Goal: Task Accomplishment & Management: Use online tool/utility

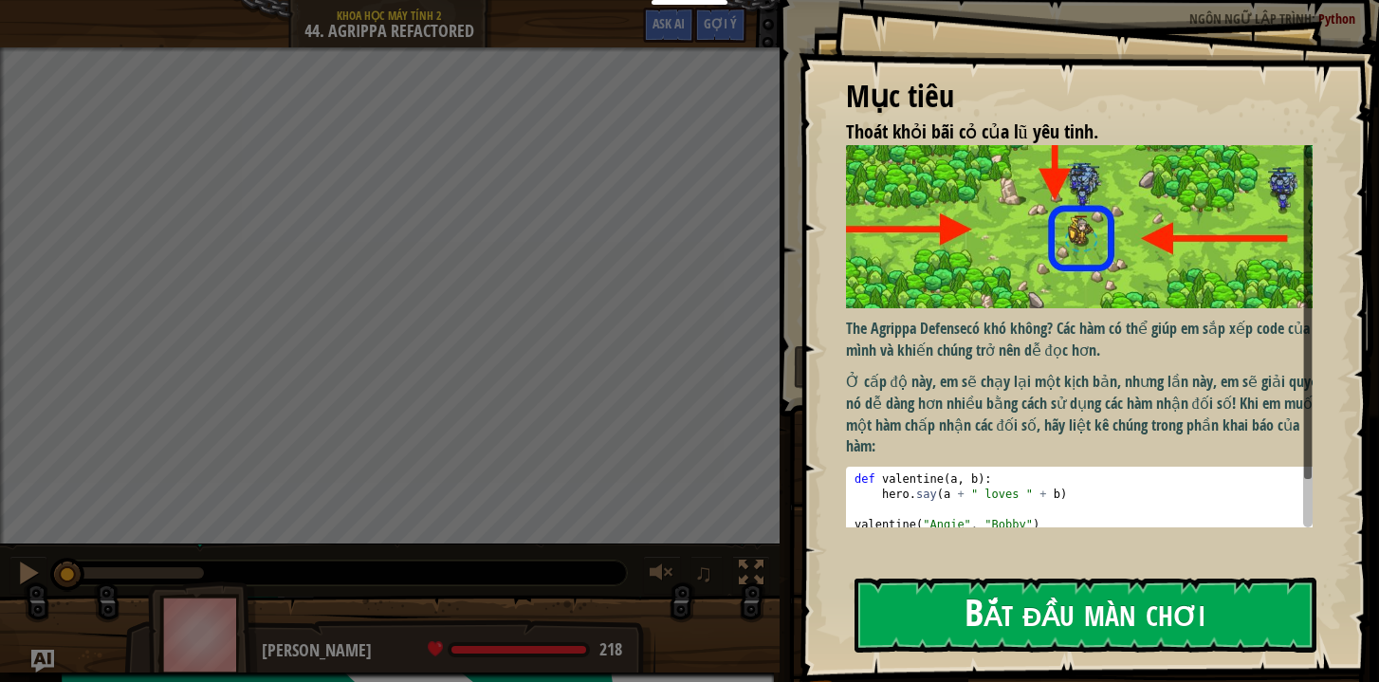
click at [940, 601] on button "Bắt đầu màn chơi" at bounding box center [1085, 615] width 462 height 75
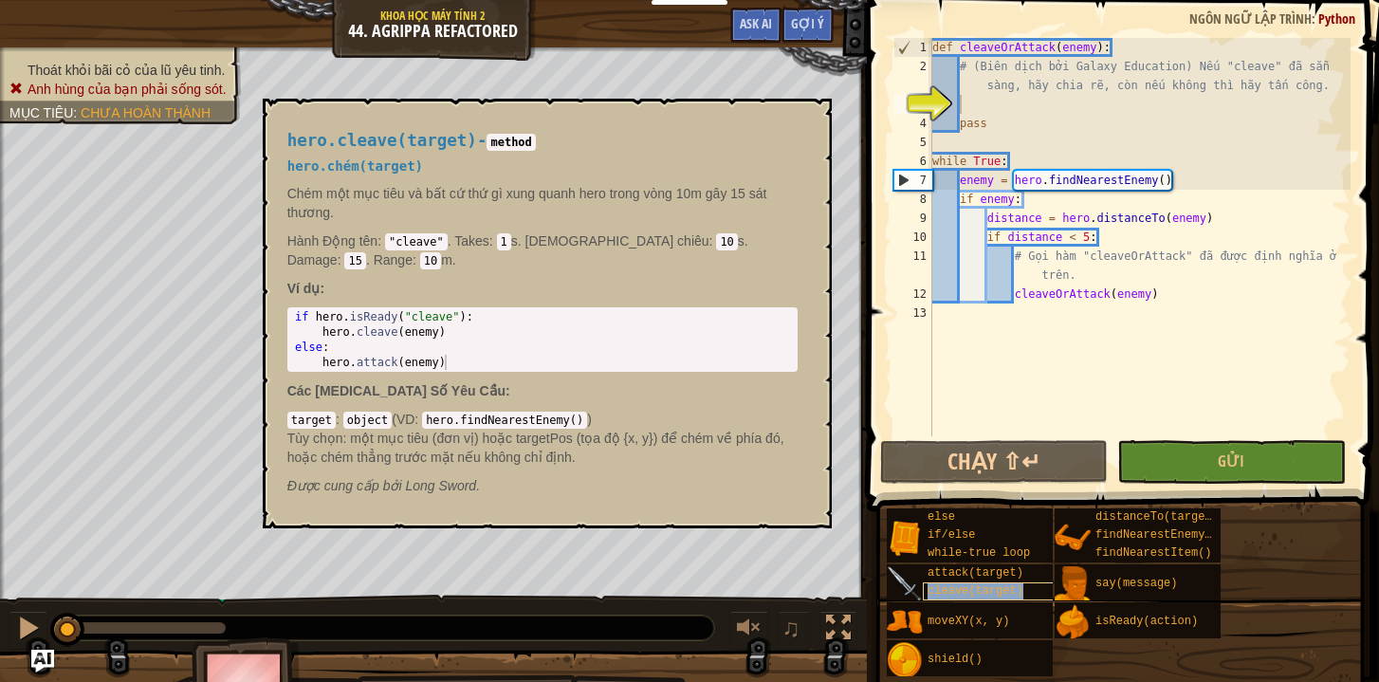
type textarea "cleave(target)"
click at [1000, 593] on span "cleave(target)" at bounding box center [975, 590] width 96 height 13
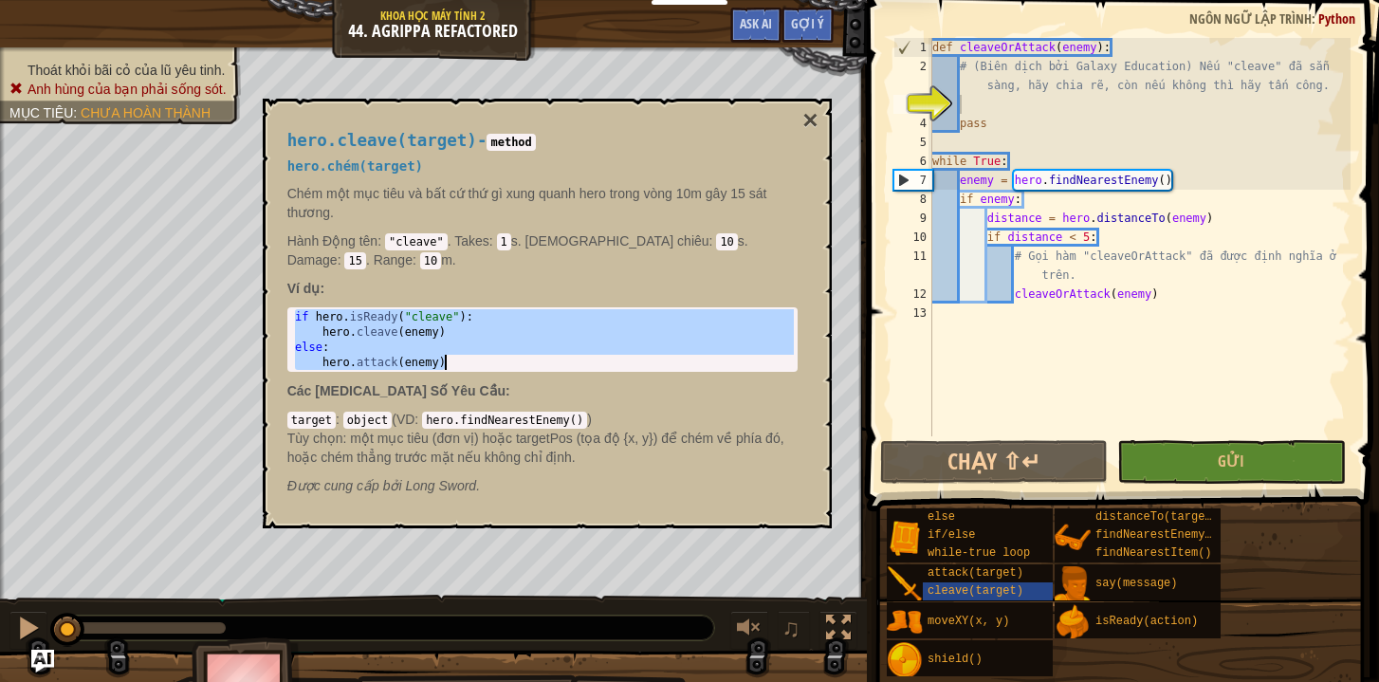
drag, startPoint x: 294, startPoint y: 297, endPoint x: 462, endPoint y: 349, distance: 175.8
click at [462, 349] on div "if hero . isReady ( "cleave" ) : hero . cleave ( enemy ) else : hero . attack (…" at bounding box center [542, 354] width 503 height 91
type textarea "else: hero.attack(enemy)"
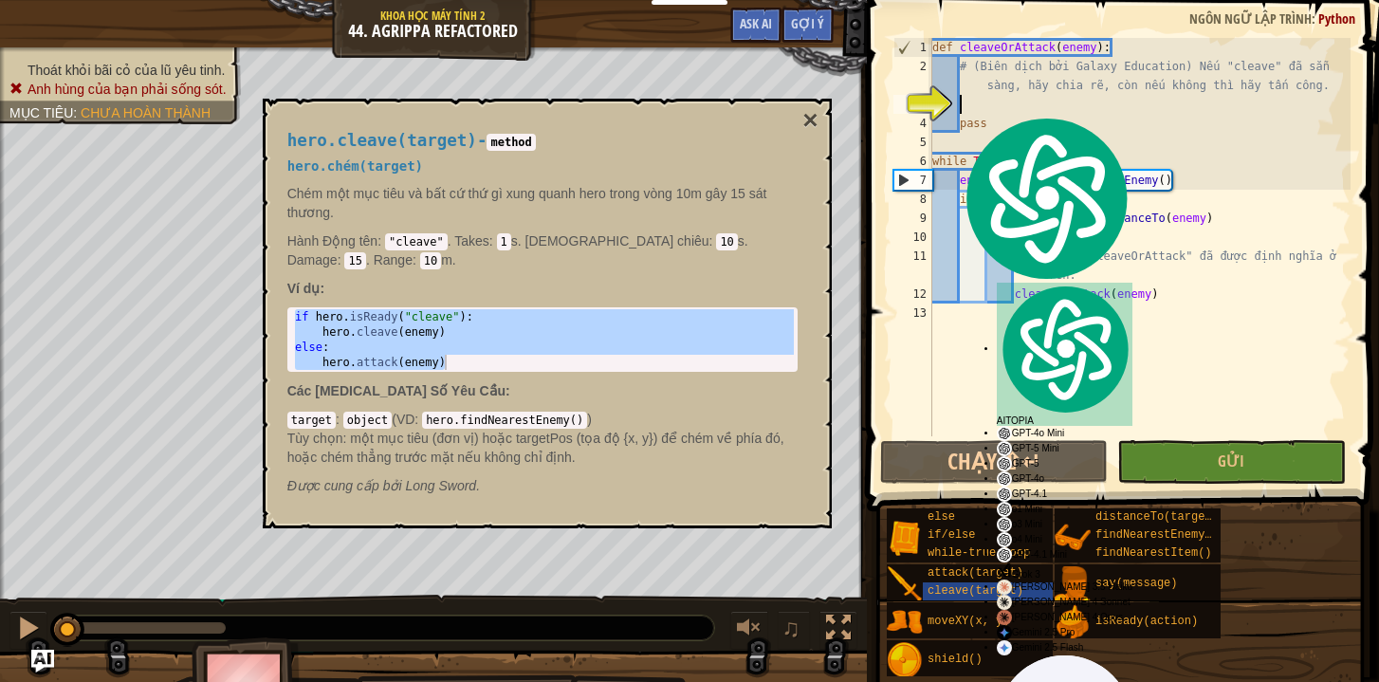
click at [976, 108] on div "def cleaveOrAttack ( enemy ) : # (Biên dịch bởi Galaxy Education) Nếu "cleave" …" at bounding box center [1139, 256] width 422 height 436
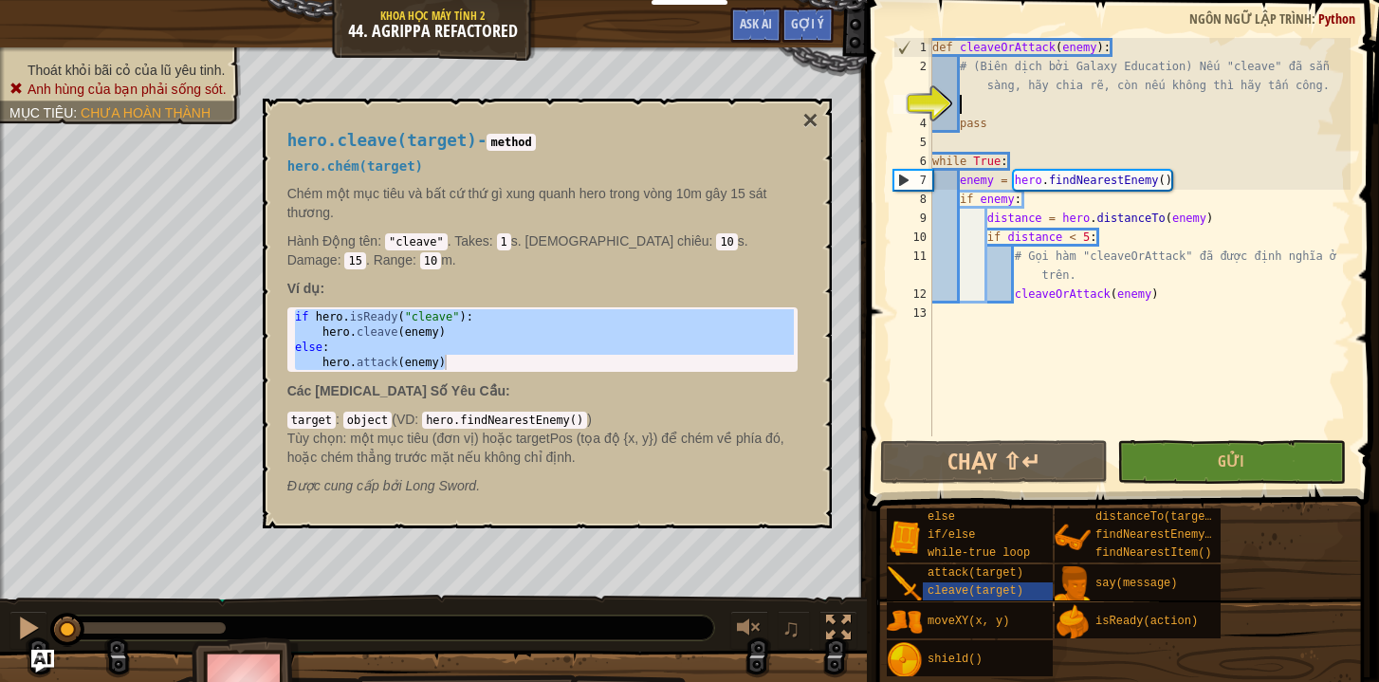
paste textarea "hero.attack(enemy)"
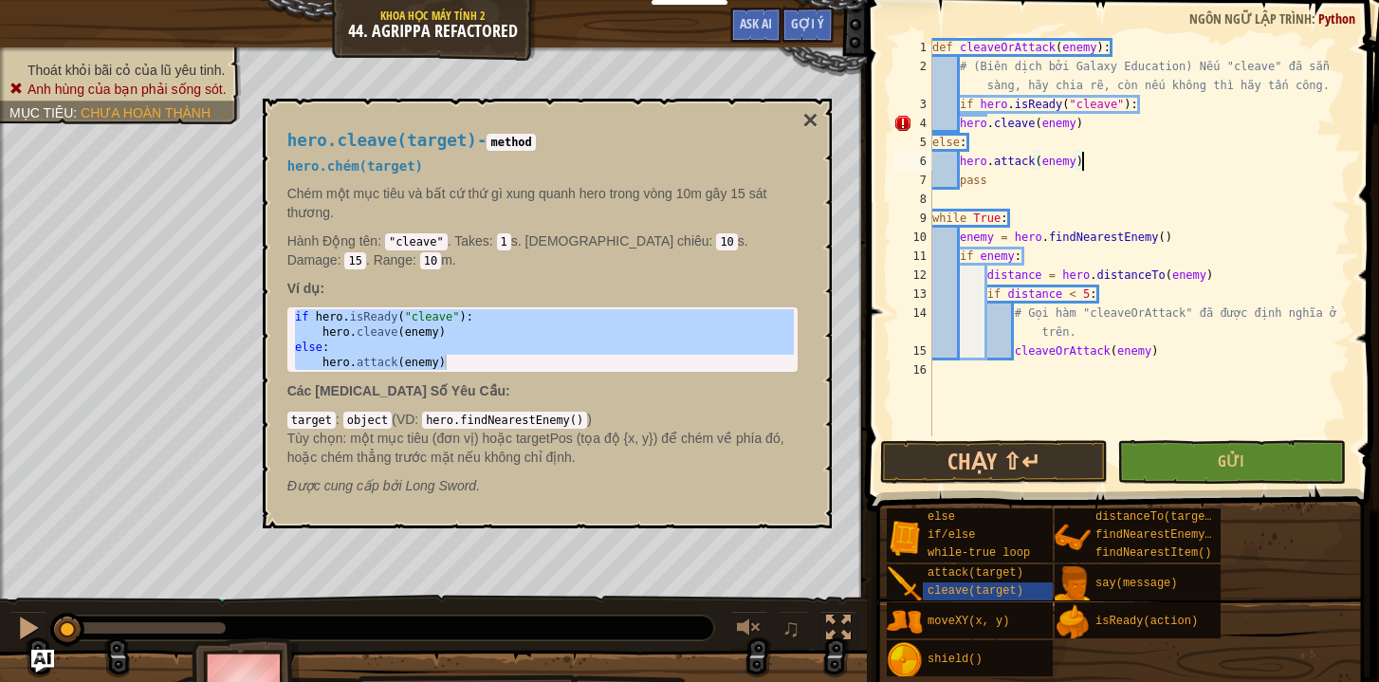
click at [960, 119] on div "def cleaveOrAttack ( enemy ) : # (Biên dịch bởi Galaxy Education) Nếu "cleave" …" at bounding box center [1139, 256] width 422 height 436
click at [933, 140] on div "def cleaveOrAttack ( enemy ) : # (Biên dịch bởi Galaxy Education) Nếu "cleave" …" at bounding box center [1139, 256] width 422 height 436
click at [959, 160] on div "def cleaveOrAttack ( enemy ) : # (Biên dịch bởi Galaxy Education) Nếu "cleave" …" at bounding box center [1139, 256] width 422 height 436
type textarea "hero.attack(enemy)"
click at [1149, 474] on button "Gửi" at bounding box center [1231, 462] width 228 height 44
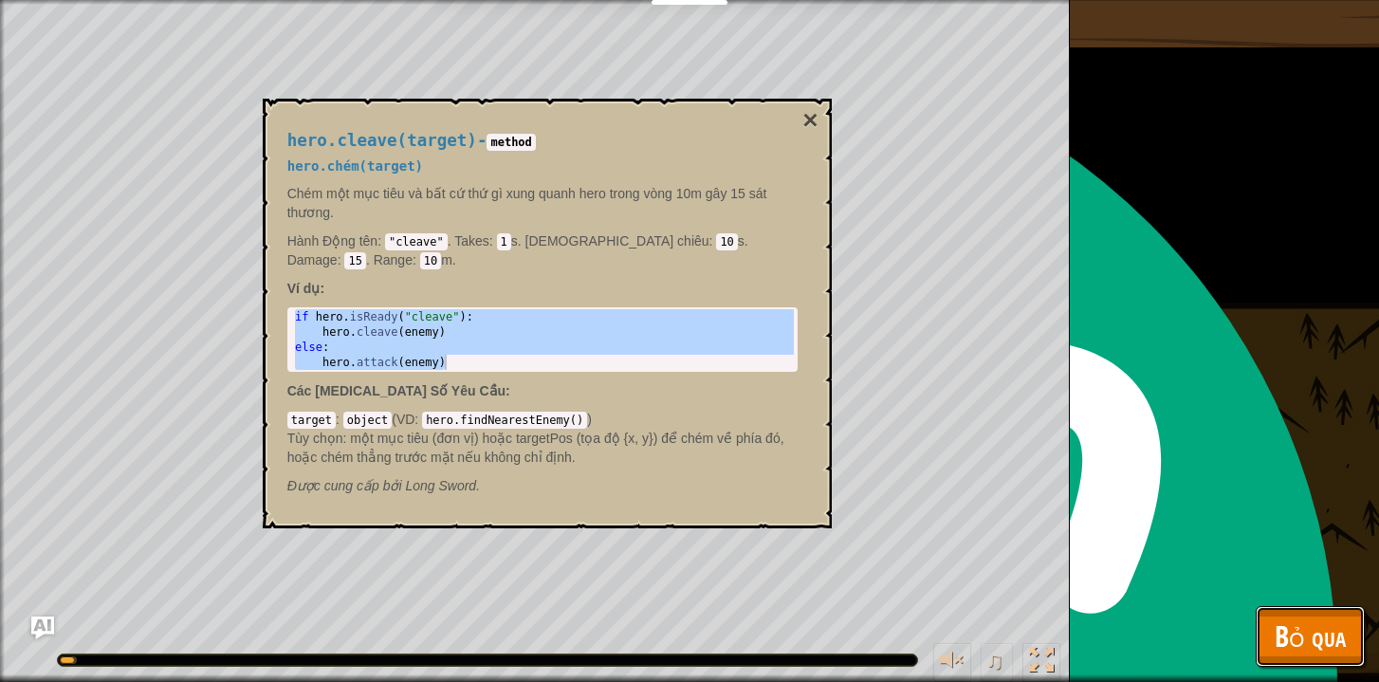
click at [1280, 634] on span "Bỏ qua" at bounding box center [1310, 635] width 71 height 39
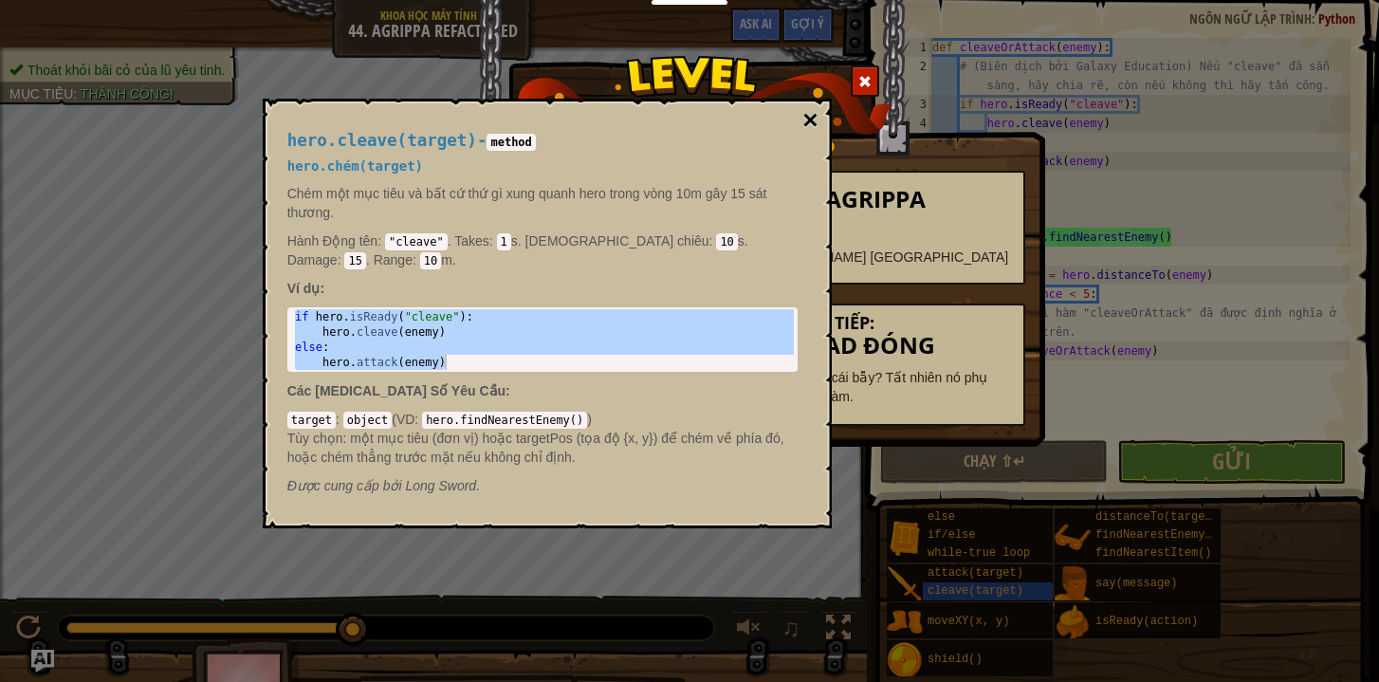
click at [809, 120] on button "×" at bounding box center [809, 120] width 15 height 27
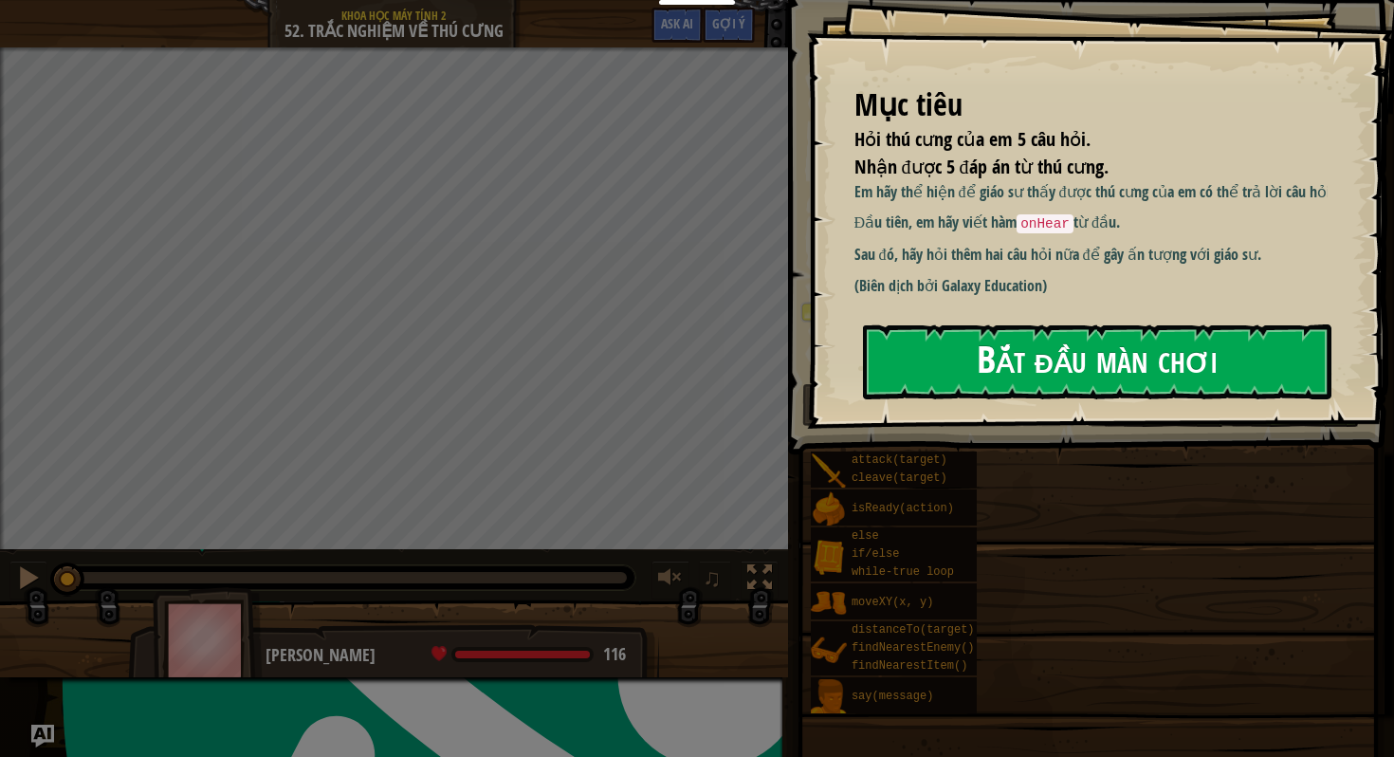
click at [964, 367] on button "Bắt đầu màn chơi" at bounding box center [1097, 361] width 468 height 75
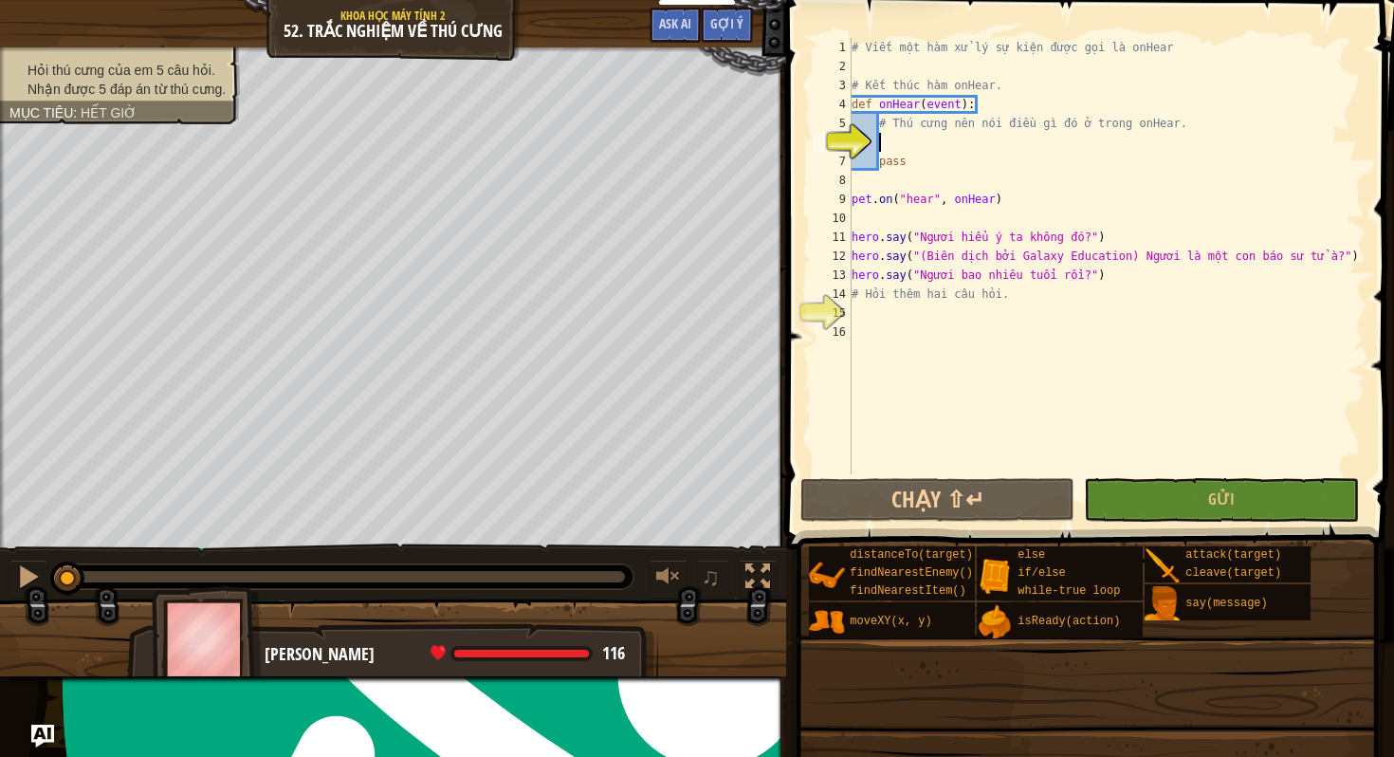
click at [911, 147] on div "# Viết một hàm xử lý sự kiện được gọi là onHear # Kết thúc hàm onHear. def onHe…" at bounding box center [1107, 275] width 518 height 474
click at [868, 315] on div "# Viết một hàm xử lý sự kiện được gọi là onHear # Kết thúc hàm onHear. def onHe…" at bounding box center [1107, 275] width 518 height 474
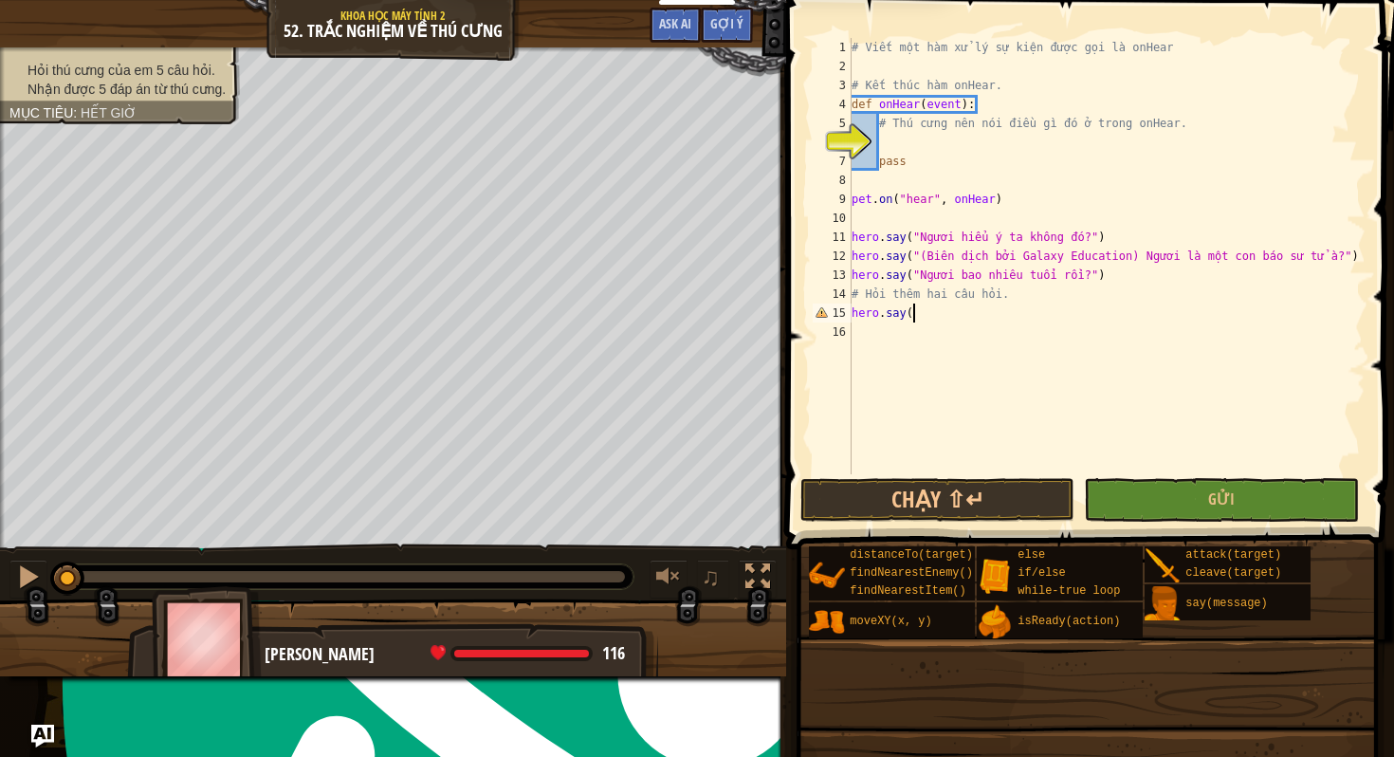
scroll to position [9, 4]
type textarea "hero.say(""
click at [1034, 345] on div "# Viết một hàm xử lý sự kiện được gọi là onHear # Kết thúc hàm onHear. def onHe…" at bounding box center [1107, 275] width 518 height 474
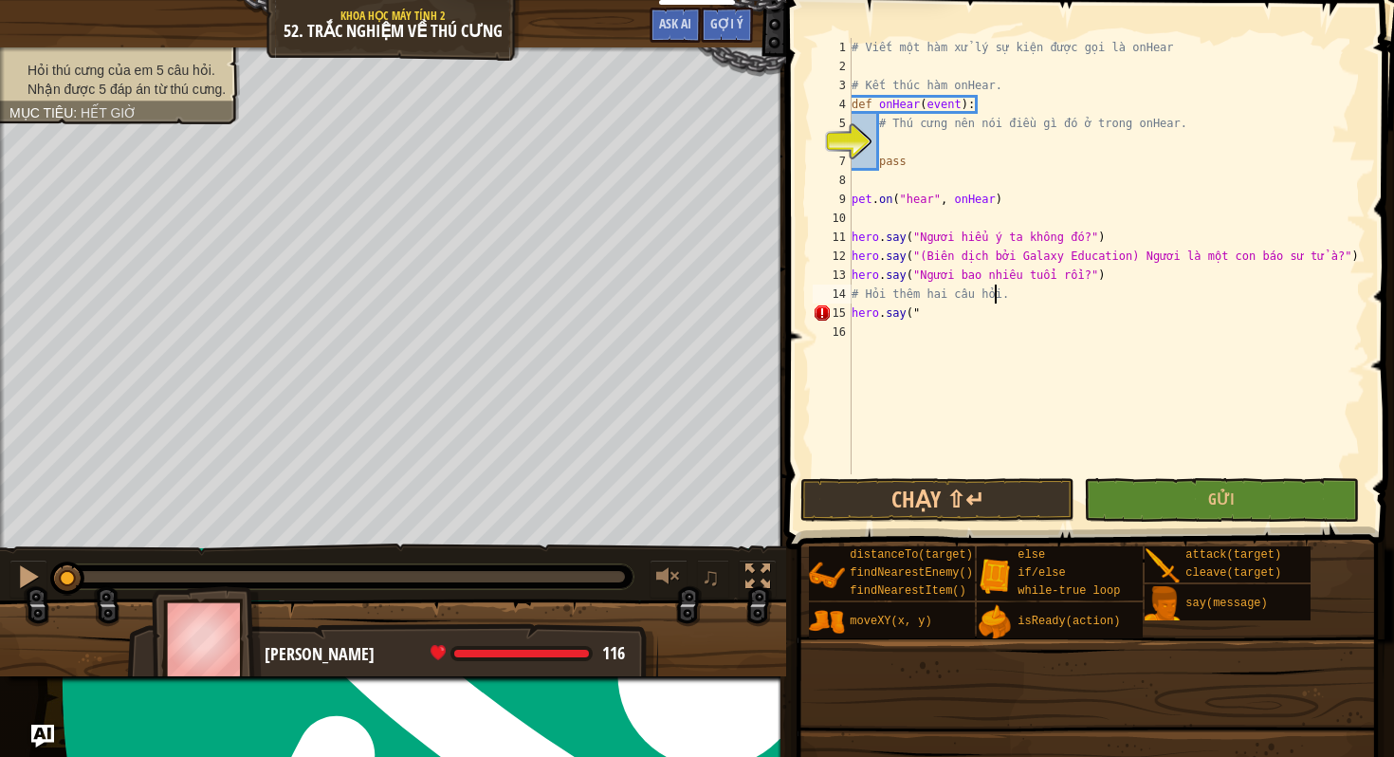
click at [998, 298] on div "# Viết một hàm xử lý sự kiện được gọi là onHear # Kết thúc hàm onHear. def onHe…" at bounding box center [1107, 275] width 518 height 474
click at [920, 306] on div "# Viết một hàm xử lý sự kiện được gọi là onHear # Kết thúc hàm onHear. def onHe…" at bounding box center [1107, 275] width 518 height 474
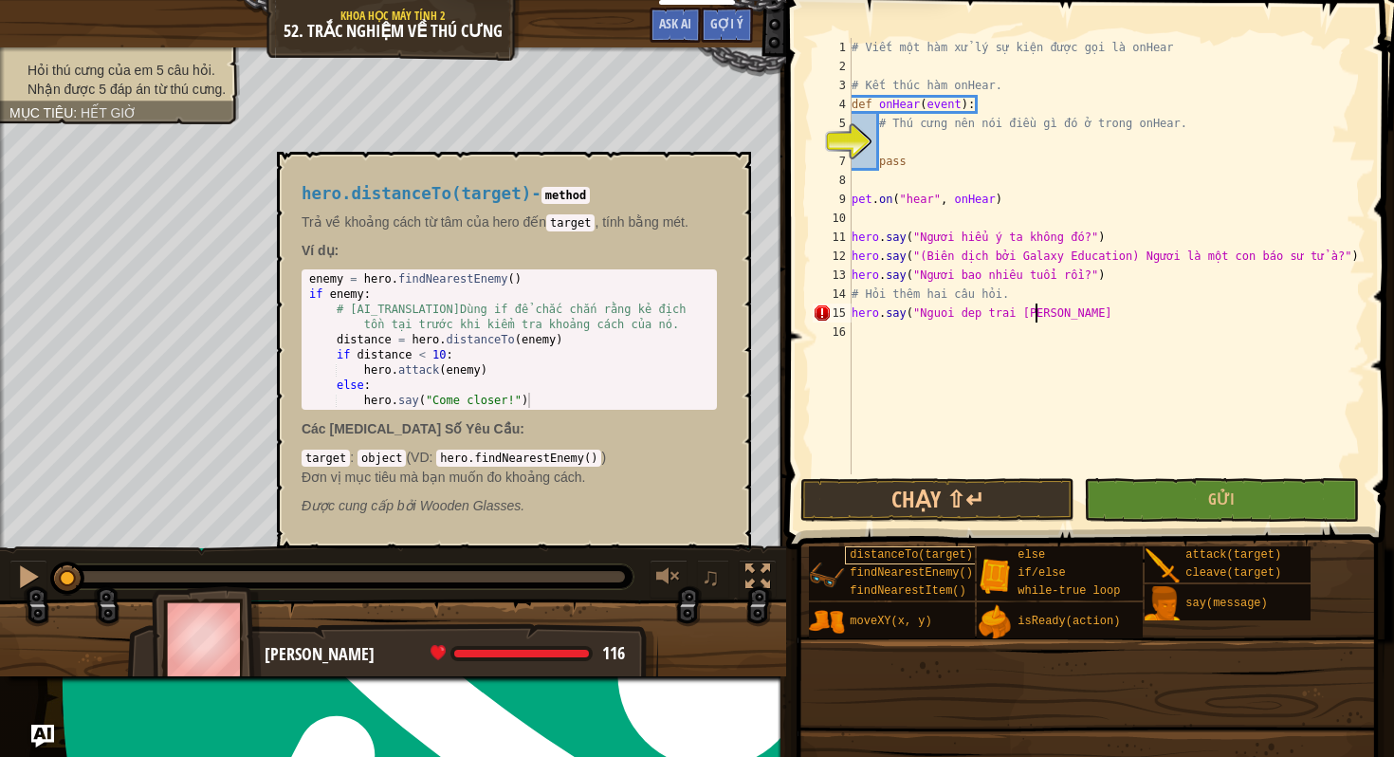
scroll to position [9, 14]
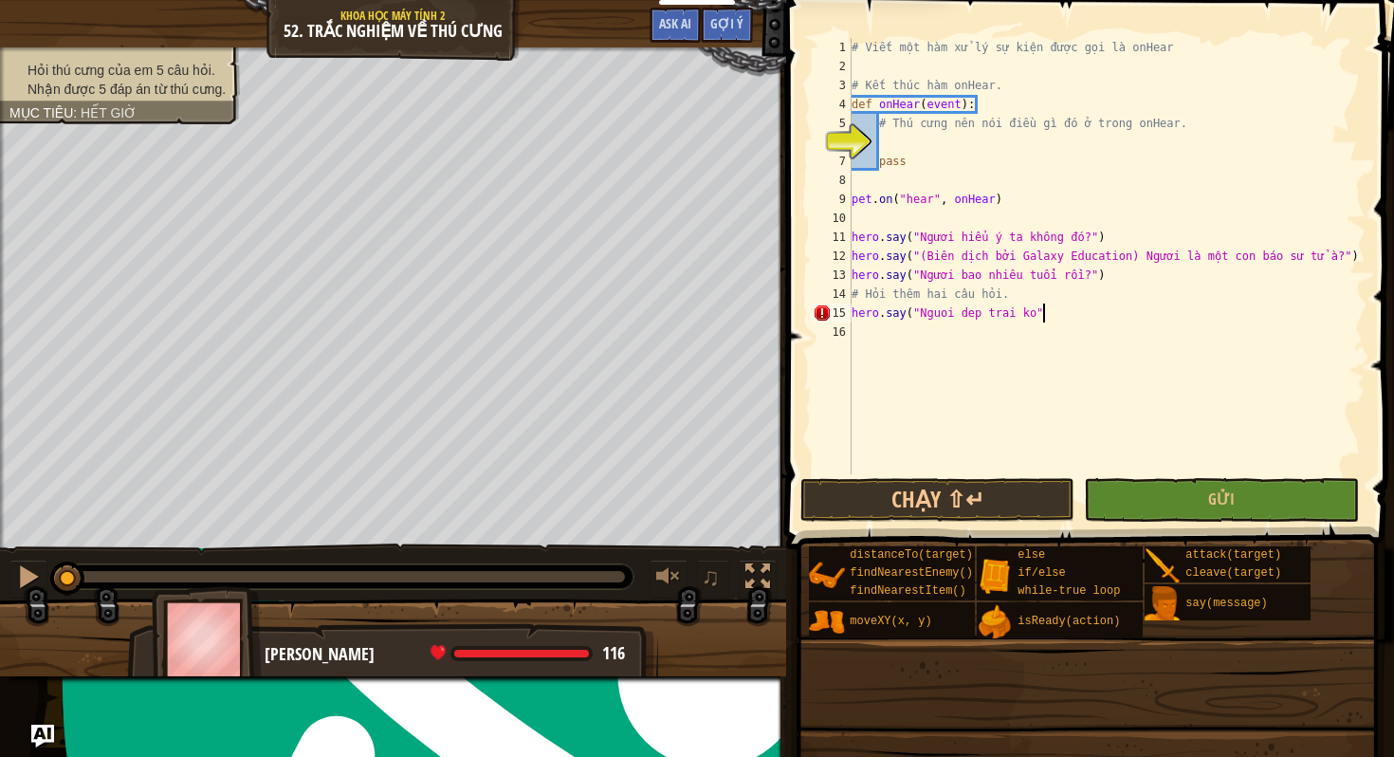
type textarea "hero.say("Nguoi dep trai ko")"
click at [865, 334] on div "# Viết một hàm xử lý sự kiện được gọi là onHear # Kết thúc hàm onHear. def onHe…" at bounding box center [1107, 275] width 518 height 474
type textarea "H"
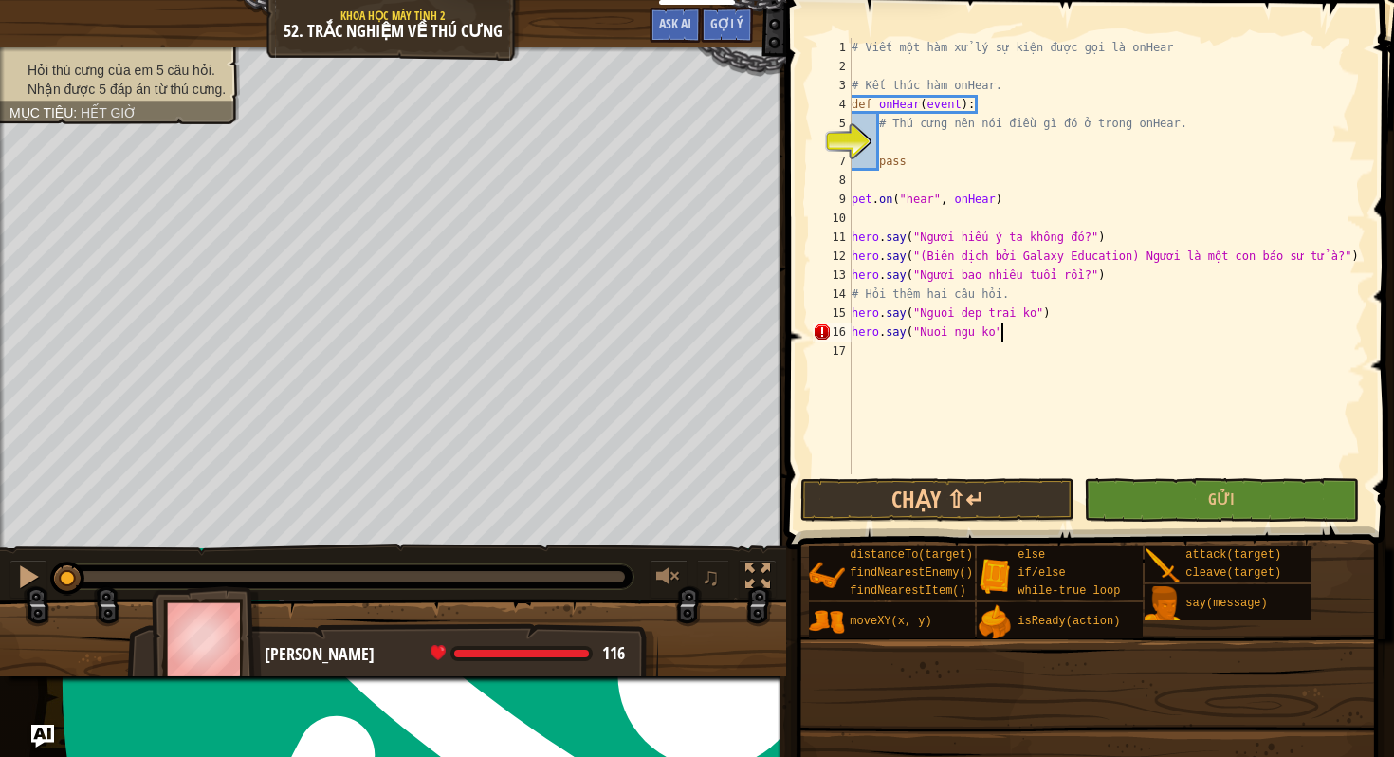
scroll to position [9, 11]
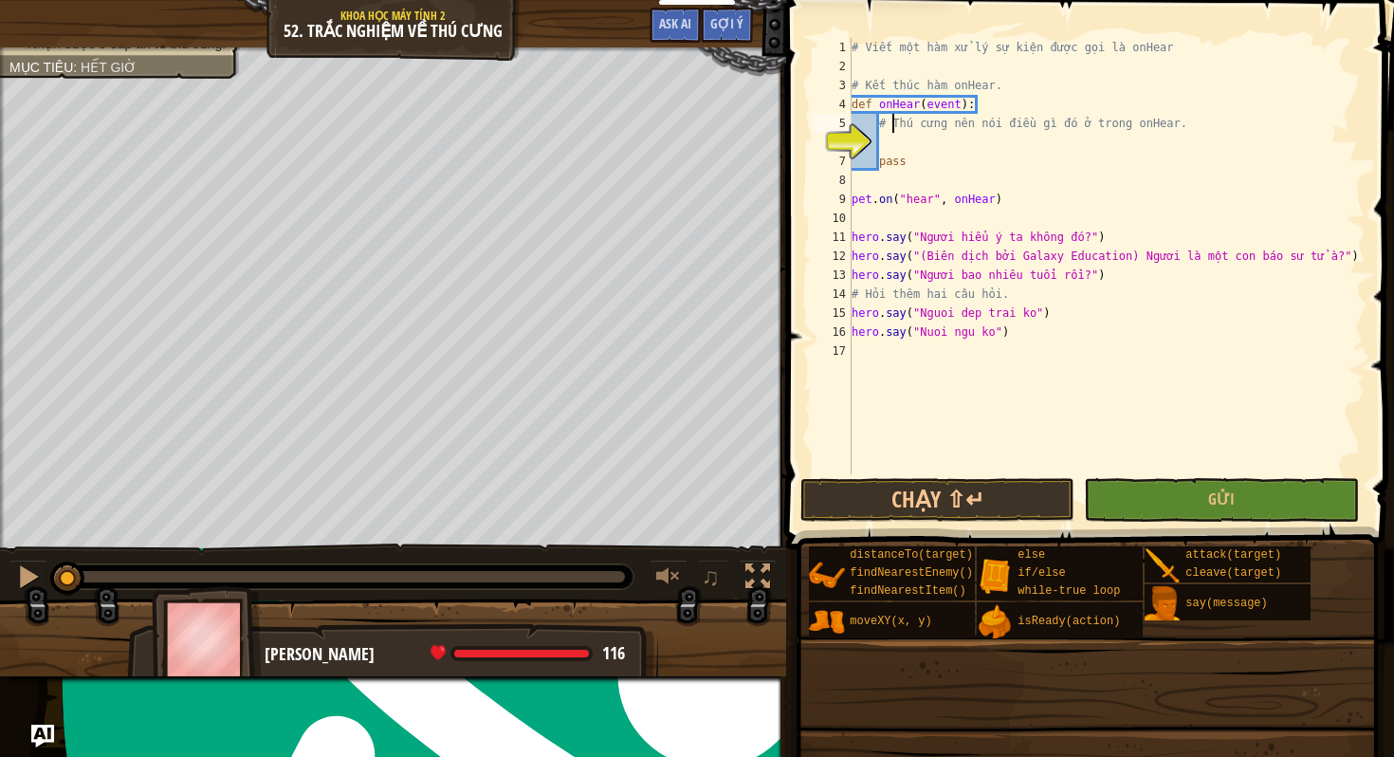
click at [890, 132] on div "# Viết một hàm xử lý sự kiện được gọi là onHear # Kết thúc hàm onHear. def onHe…" at bounding box center [1107, 275] width 518 height 474
type textarea "# Thú cưng nên nói điều gì đó ở trong onHear."
click at [887, 145] on div "# Viết một hàm xử lý sự kiện được gọi là onHear # Kết thúc hàm onHear. def onHe…" at bounding box center [1107, 275] width 518 height 474
drag, startPoint x: 1152, startPoint y: 120, endPoint x: 863, endPoint y: 127, distance: 289.3
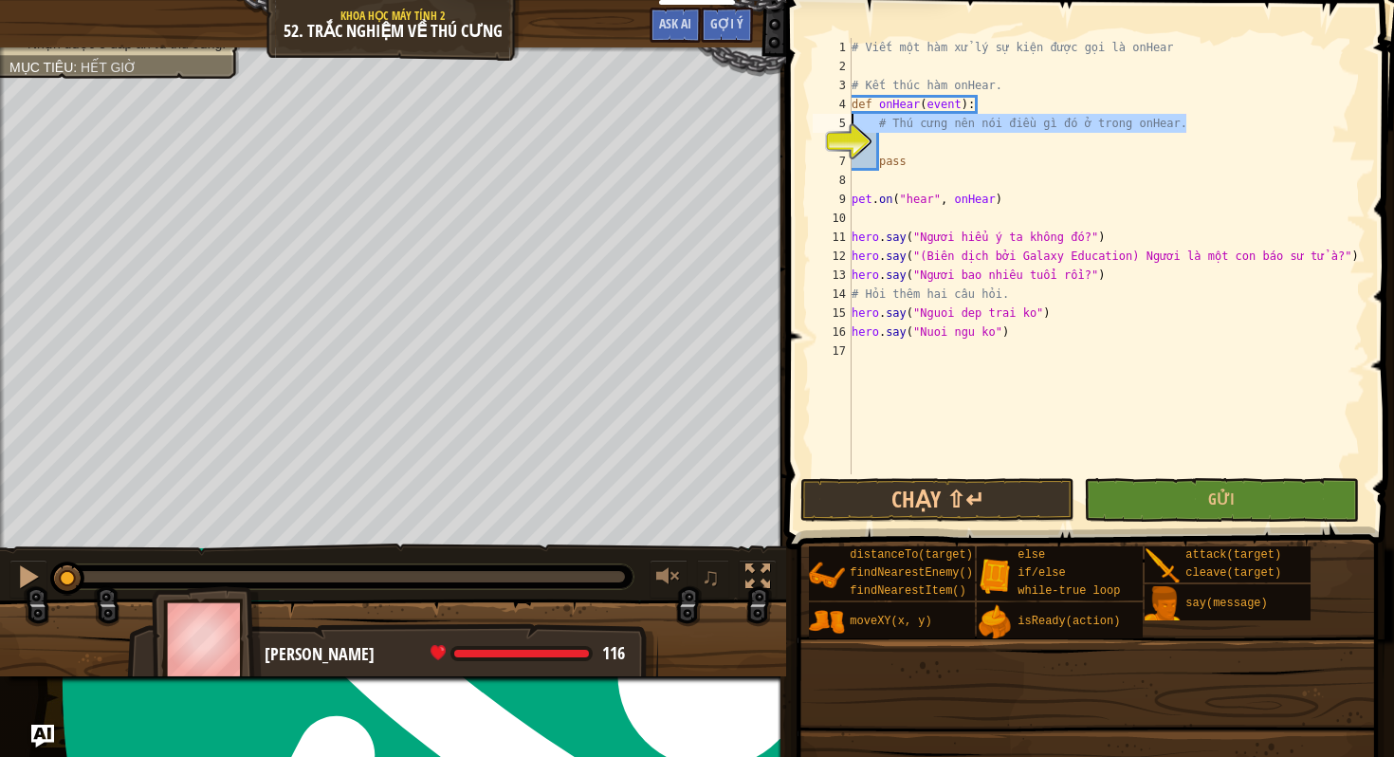
click at [852, 119] on div "# Viết một hàm xử lý sự kiện được gọi là onHear # Kết thúc hàm onHear. def onHe…" at bounding box center [1107, 275] width 518 height 474
type textarea "# Thú cưng nên nói điều gì đó ở trong onHear."
click at [901, 139] on div "# Viết một hàm xử lý sự kiện được gọi là onHear # Kết thúc hàm onHear. def onHe…" at bounding box center [1107, 275] width 518 height 474
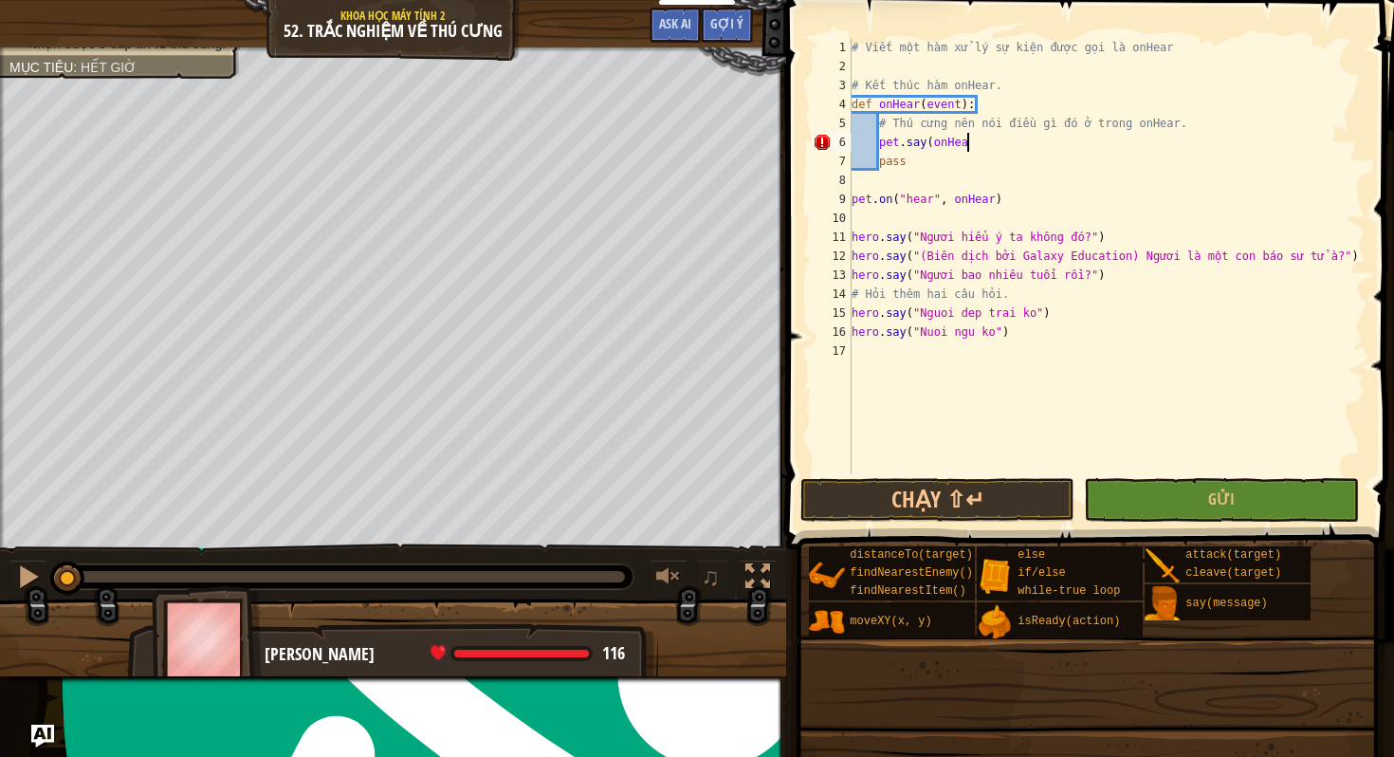
scroll to position [9, 9]
type textarea "pet.say(onHear)"
click at [1280, 472] on div "# Viết một hàm xử lý sự kiện được gọi là onHear # Kết thúc hàm onHear. def onHe…" at bounding box center [1107, 275] width 518 height 474
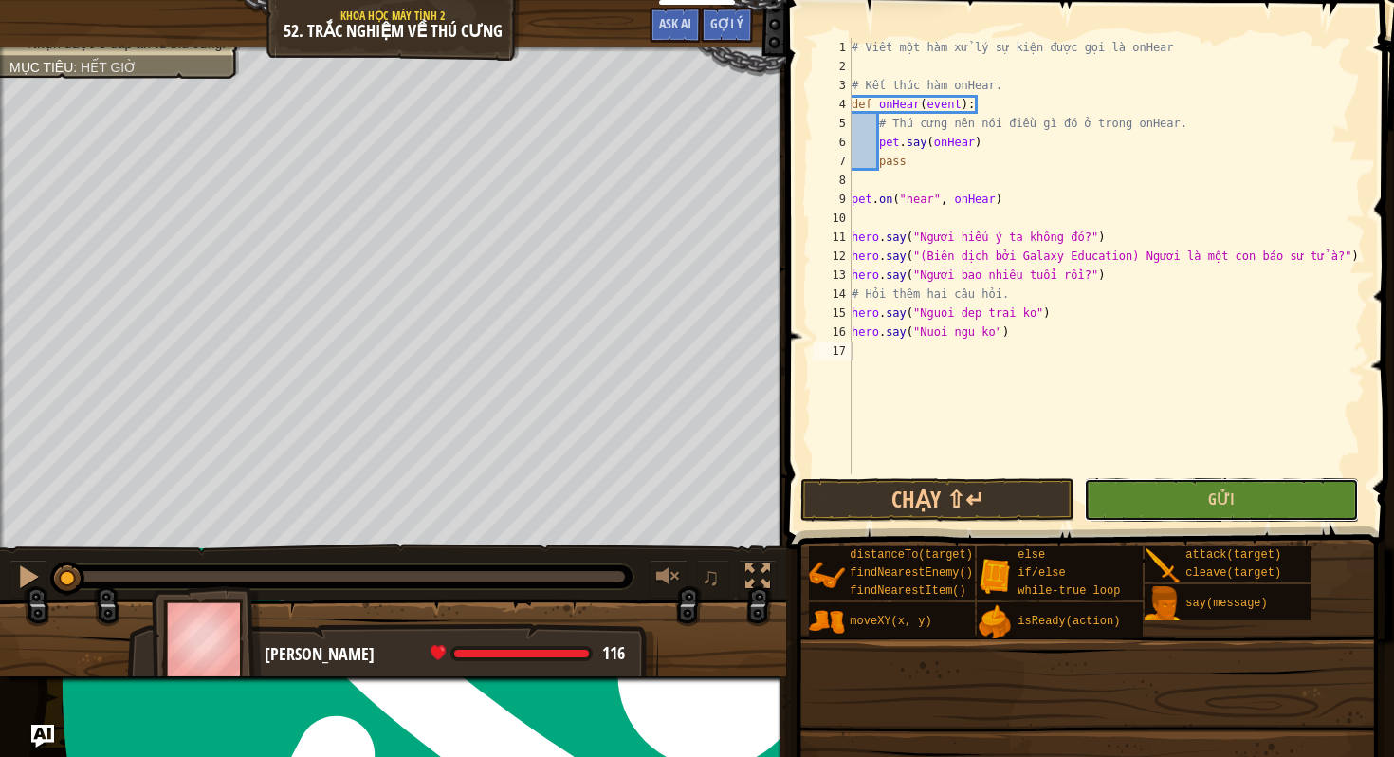
click at [1278, 511] on button "Gửi" at bounding box center [1221, 500] width 274 height 44
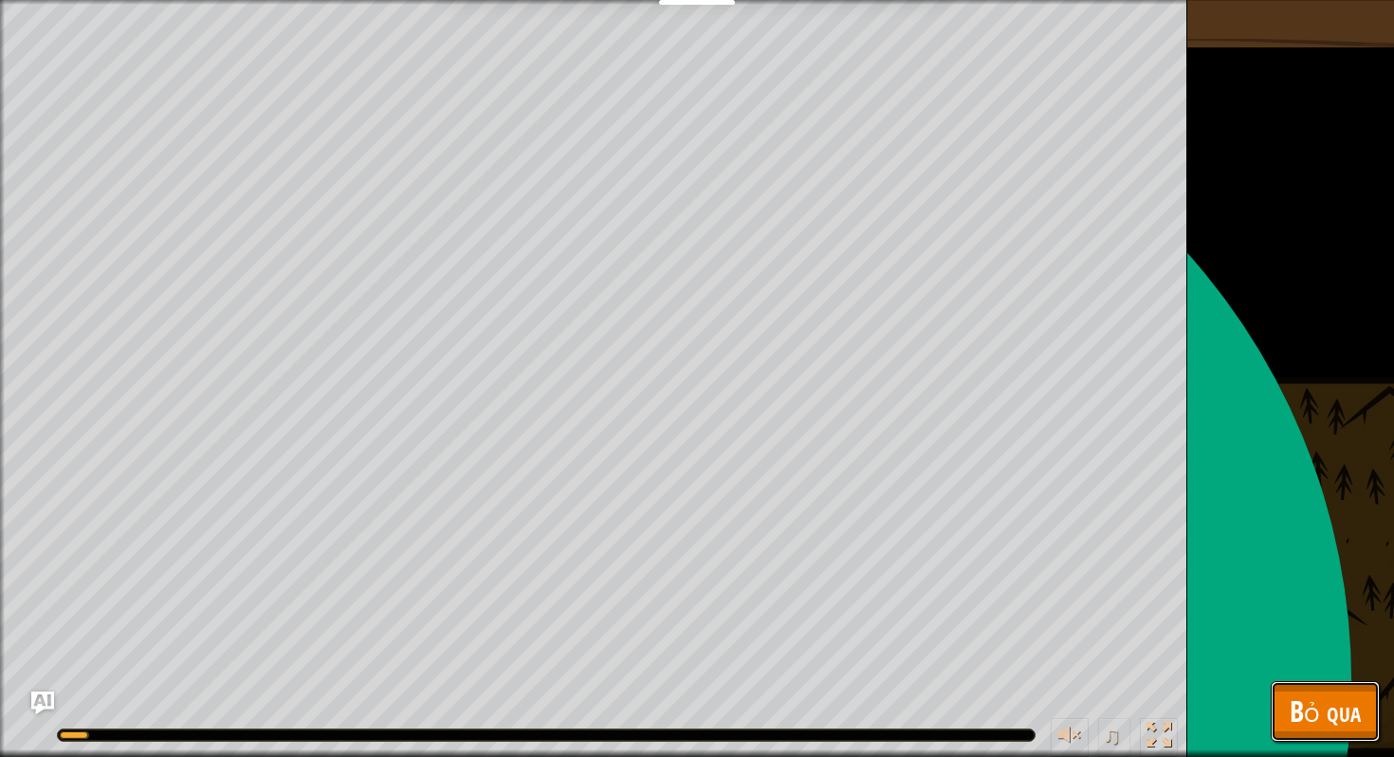
drag, startPoint x: 1327, startPoint y: 722, endPoint x: 1359, endPoint y: 725, distance: 32.4
click at [1359, 725] on span "Bỏ qua" at bounding box center [1325, 710] width 71 height 39
